Goal: Information Seeking & Learning: Find specific fact

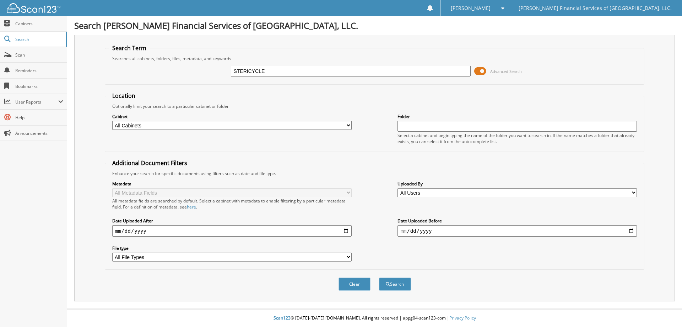
type input "STERICYCLE"
click at [379, 277] on button "Search" at bounding box center [395, 283] width 32 height 13
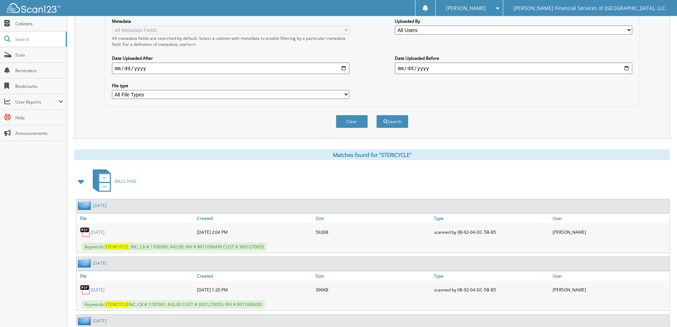
scroll to position [178, 0]
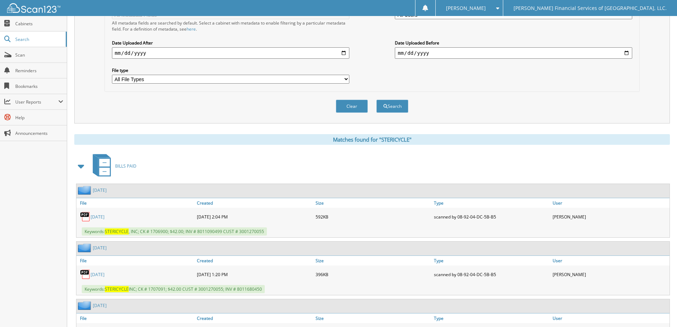
click at [104, 216] on link "[DATE]" at bounding box center [98, 217] width 14 height 6
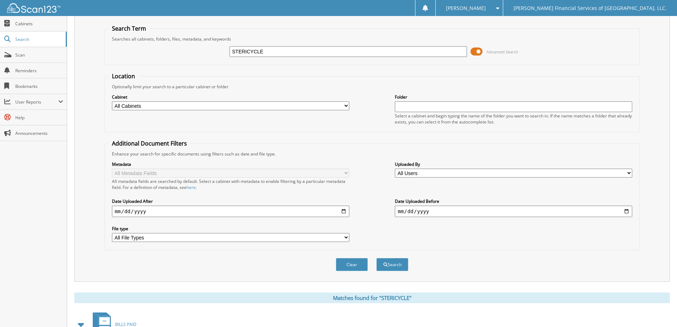
scroll to position [0, 0]
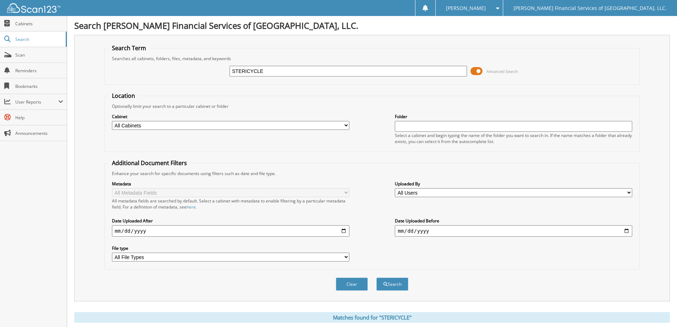
drag, startPoint x: 279, startPoint y: 71, endPoint x: 163, endPoint y: 59, distance: 117.2
click at [163, 59] on fieldset "Search Term Searches all cabinets, folders, files, metadata, and keywords STERI…" at bounding box center [371, 64] width 535 height 41
type input "TRAHAN"
click at [376, 277] on button "Search" at bounding box center [392, 283] width 32 height 13
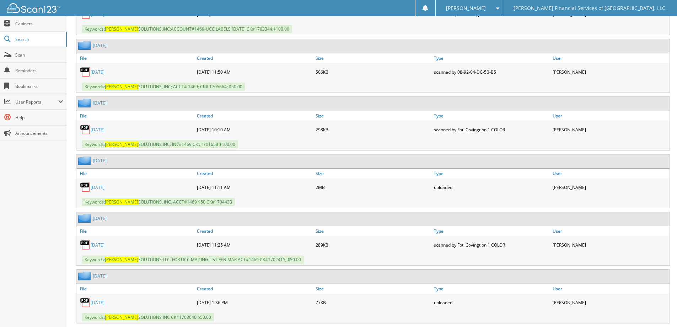
scroll to position [1635, 0]
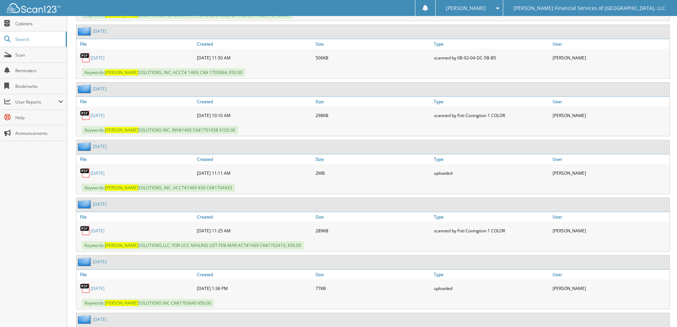
click at [104, 59] on link "[DATE]" at bounding box center [98, 58] width 14 height 6
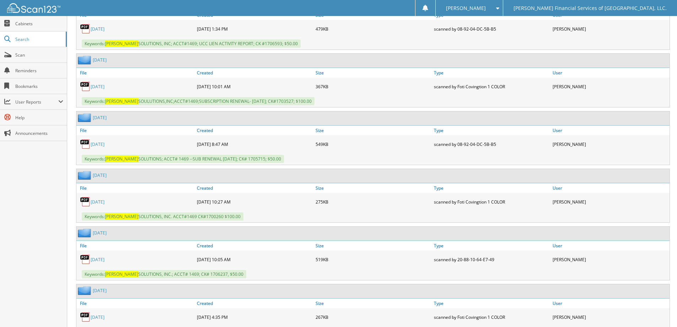
scroll to position [3021, 0]
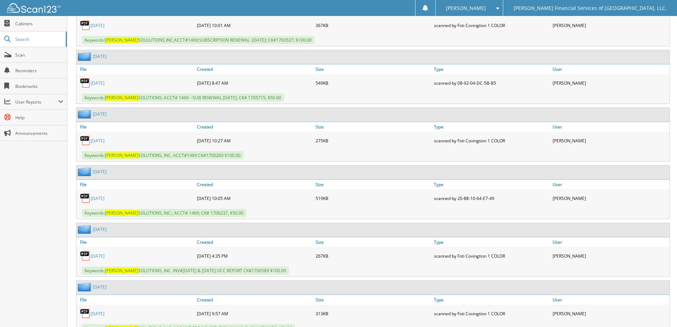
click at [95, 83] on link "MARCH 2024" at bounding box center [98, 83] width 14 height 6
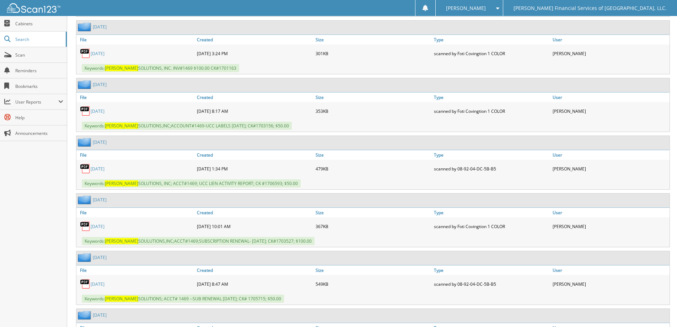
scroll to position [2807, 0]
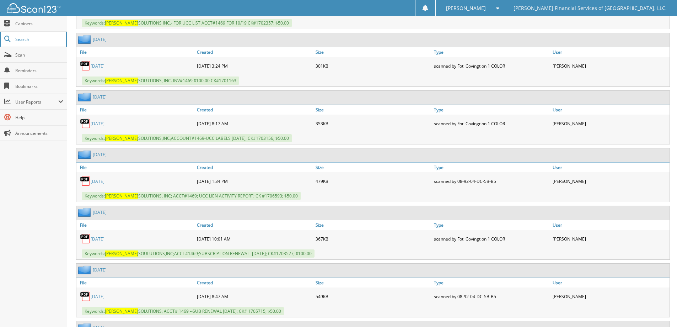
click at [12, 34] on link "Search" at bounding box center [33, 39] width 67 height 15
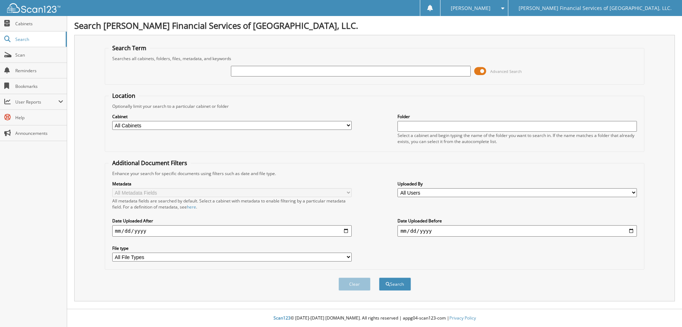
click at [251, 73] on input "text" at bounding box center [351, 71] width 240 height 11
type input "charter communications"
click at [386, 287] on button "Search" at bounding box center [395, 283] width 32 height 13
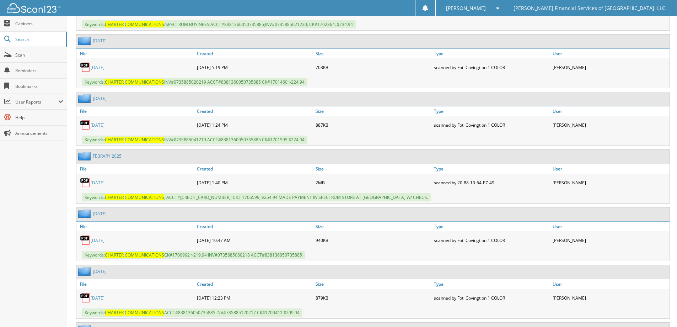
scroll to position [817, 0]
click at [100, 181] on link "[DATE]" at bounding box center [98, 182] width 14 height 6
click at [104, 181] on link "[DATE]" at bounding box center [98, 182] width 14 height 6
click at [13, 39] on link "Search" at bounding box center [33, 39] width 67 height 15
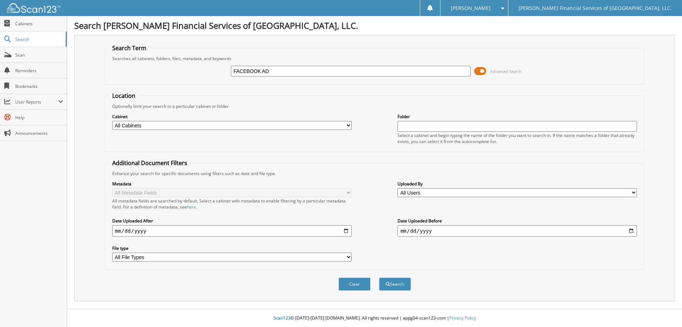
type input "FACEBOOK AD"
click at [379, 277] on button "Search" at bounding box center [395, 283] width 32 height 13
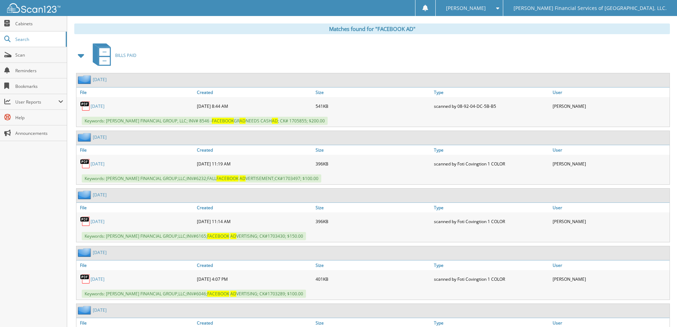
scroll to position [284, 0]
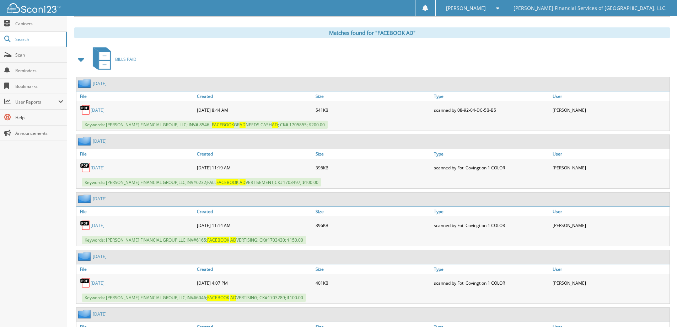
click at [98, 110] on link "[DATE]" at bounding box center [98, 110] width 14 height 6
